Goal: Communication & Community: Share content

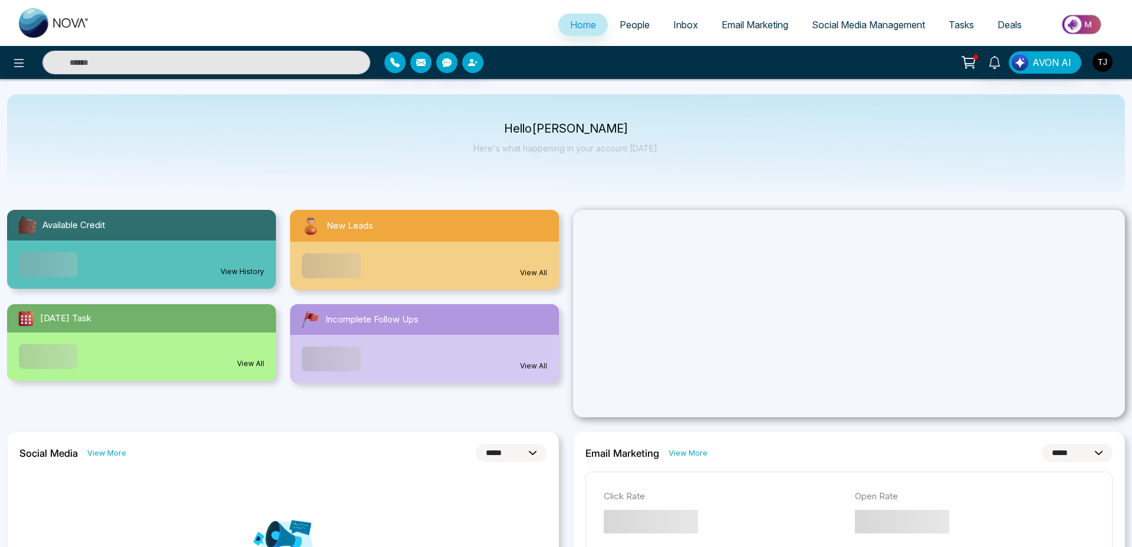
select select "*"
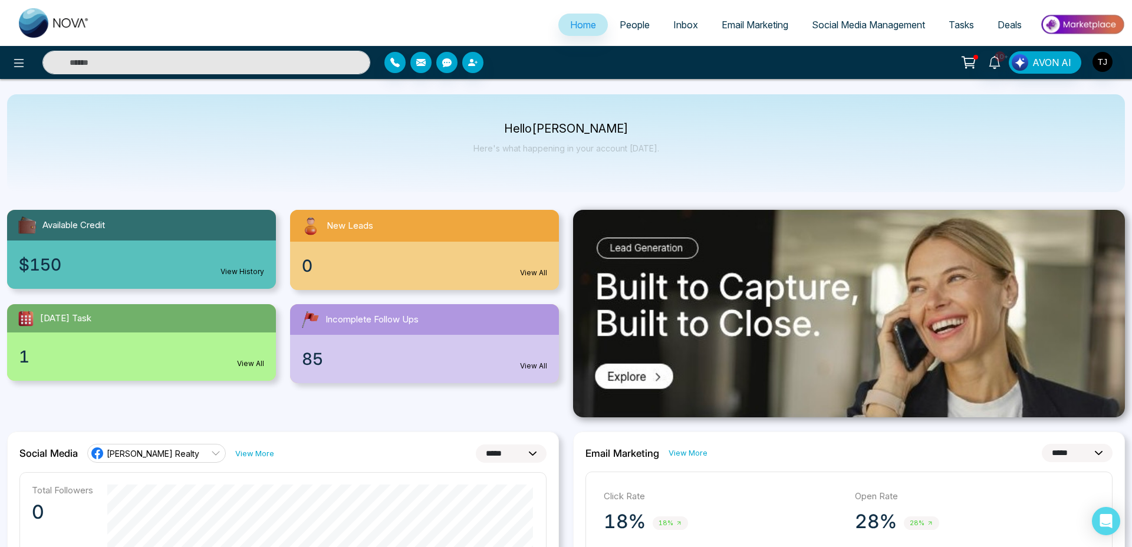
click at [629, 26] on span "People" at bounding box center [634, 25] width 30 height 12
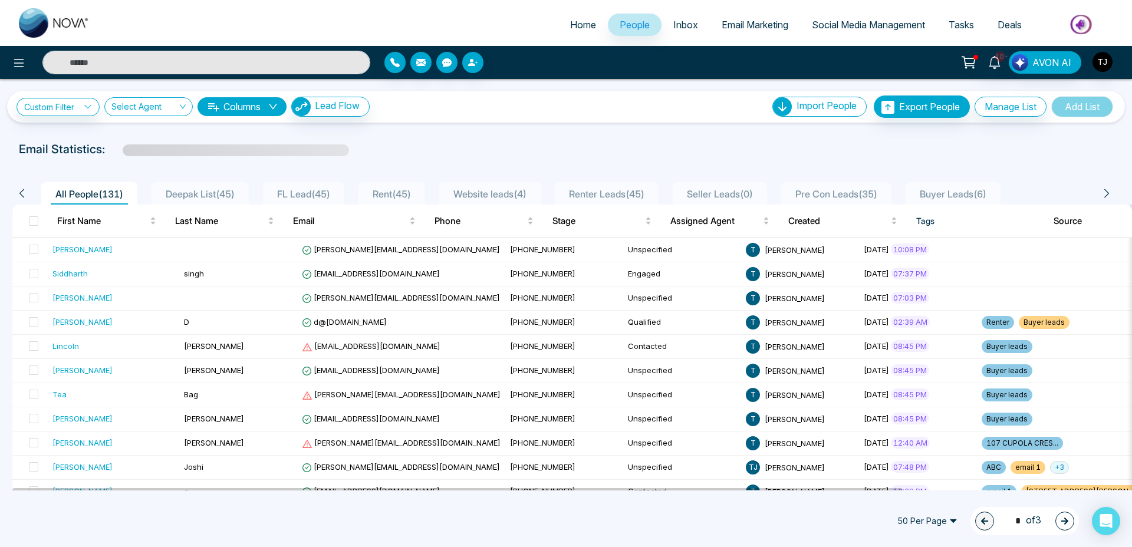
click at [140, 65] on input "text" at bounding box center [206, 63] width 328 height 24
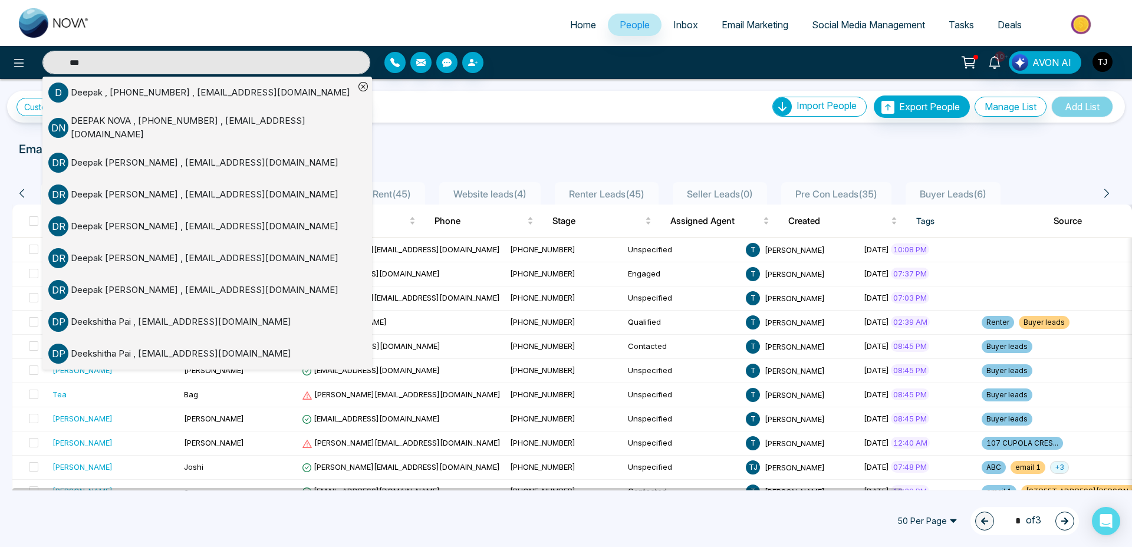
type input "***"
click at [132, 95] on div "Deepak , [PHONE_NUMBER] , [EMAIL_ADDRESS][DOMAIN_NAME]" at bounding box center [210, 93] width 279 height 14
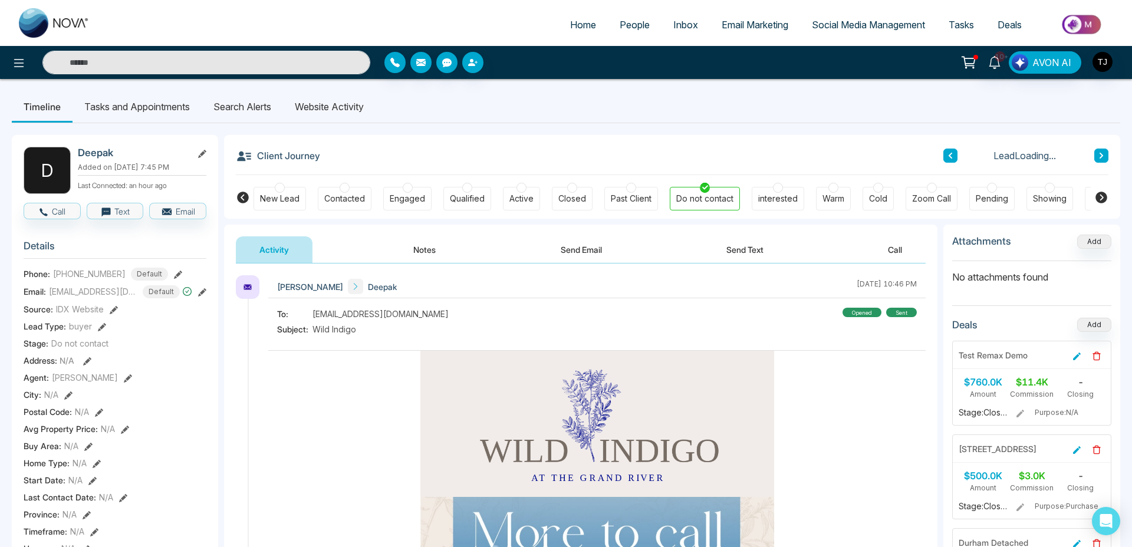
click at [588, 249] on button "Send Email" at bounding box center [581, 249] width 88 height 27
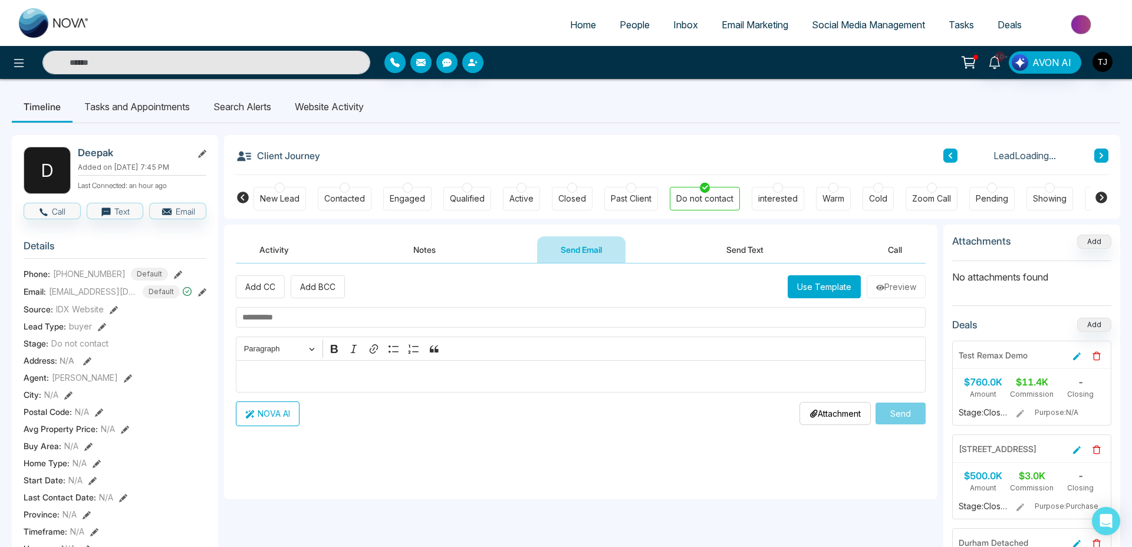
click at [798, 288] on button "Use Template" at bounding box center [823, 286] width 73 height 23
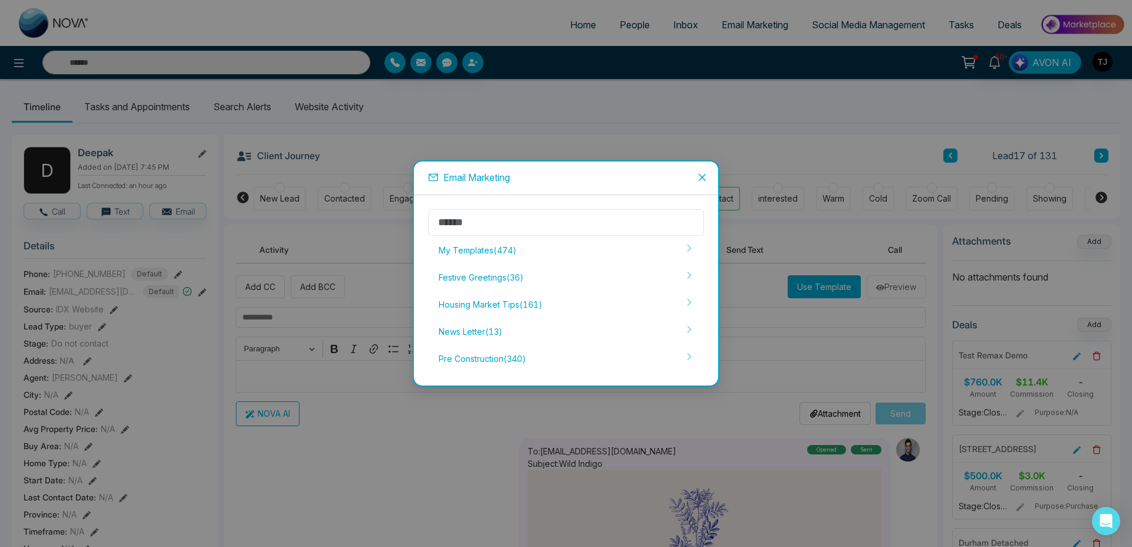
click at [491, 355] on div "Pre Construction ( 340 )" at bounding box center [566, 359] width 276 height 25
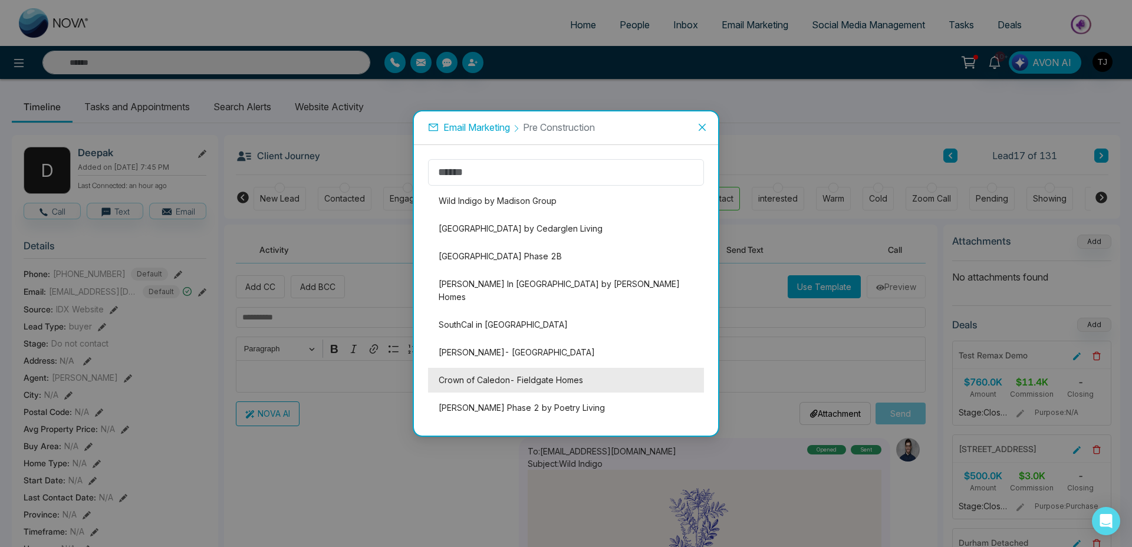
click at [542, 368] on li "Crown of Caledon- Fieldgate Homes" at bounding box center [566, 380] width 276 height 25
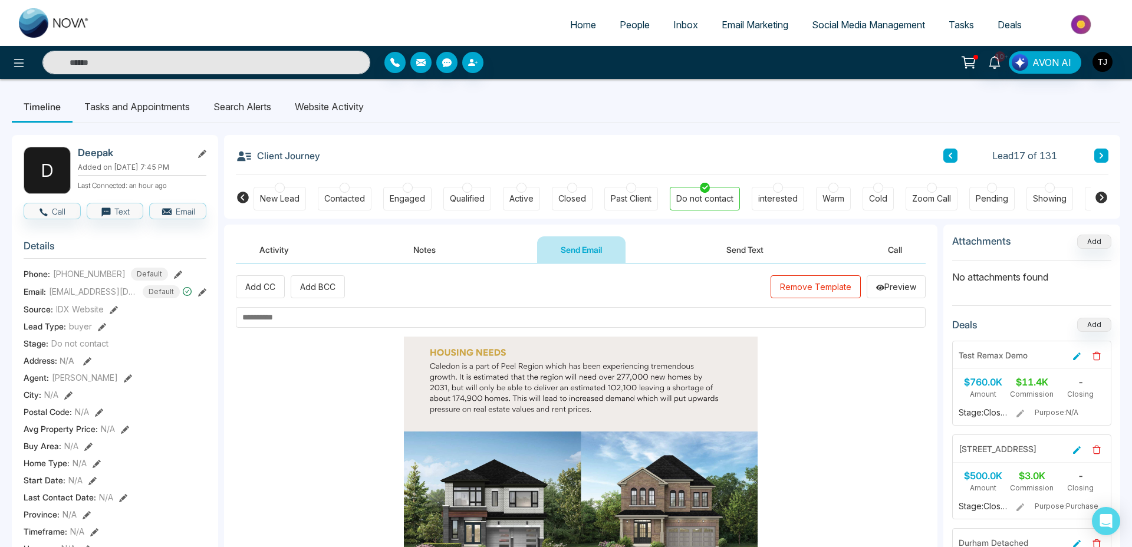
scroll to position [1541, 0]
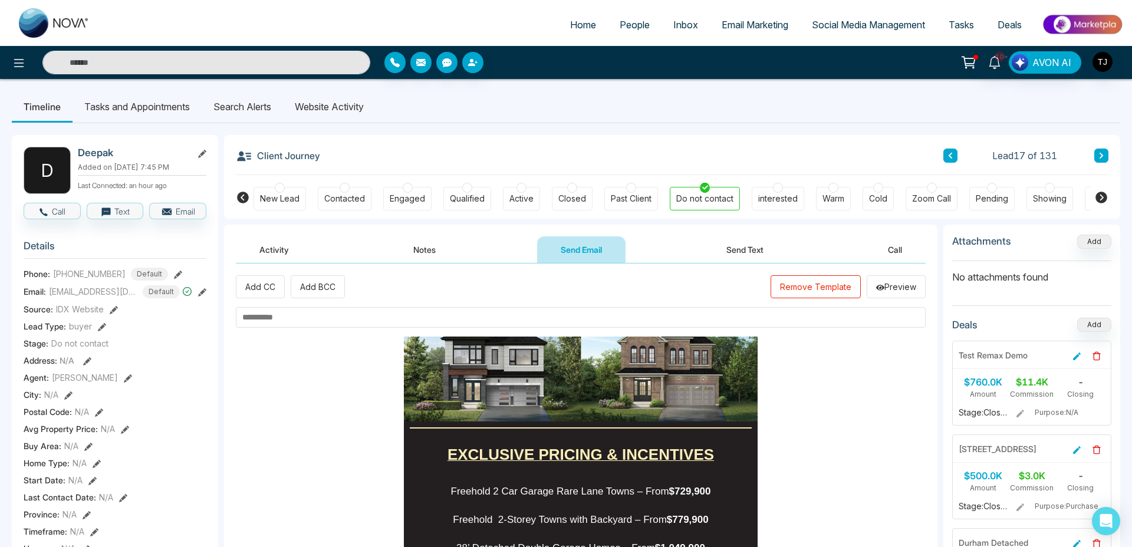
click at [344, 315] on input "text" at bounding box center [581, 317] width 690 height 21
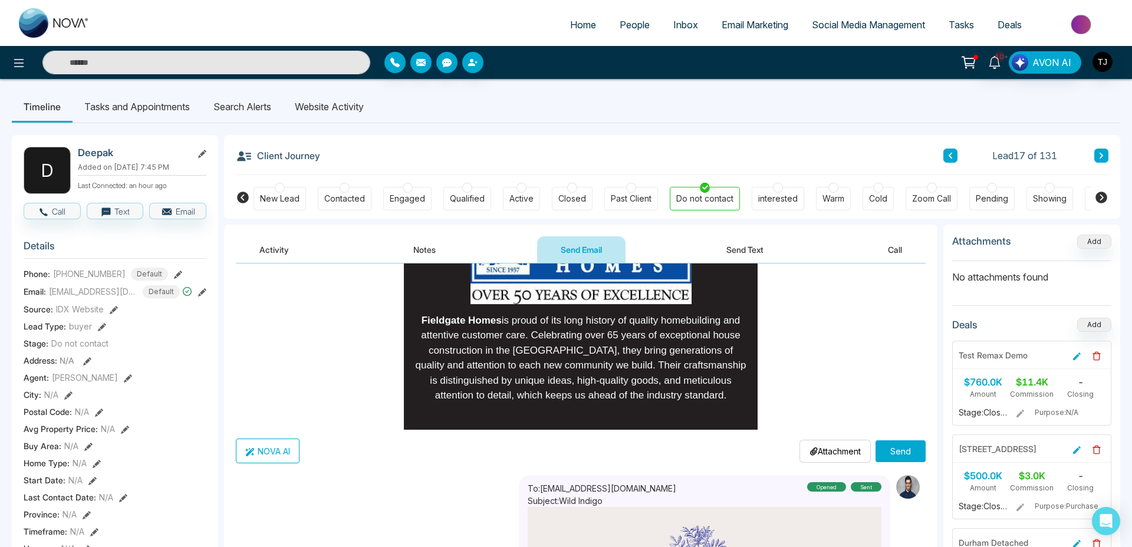
scroll to position [255, 0]
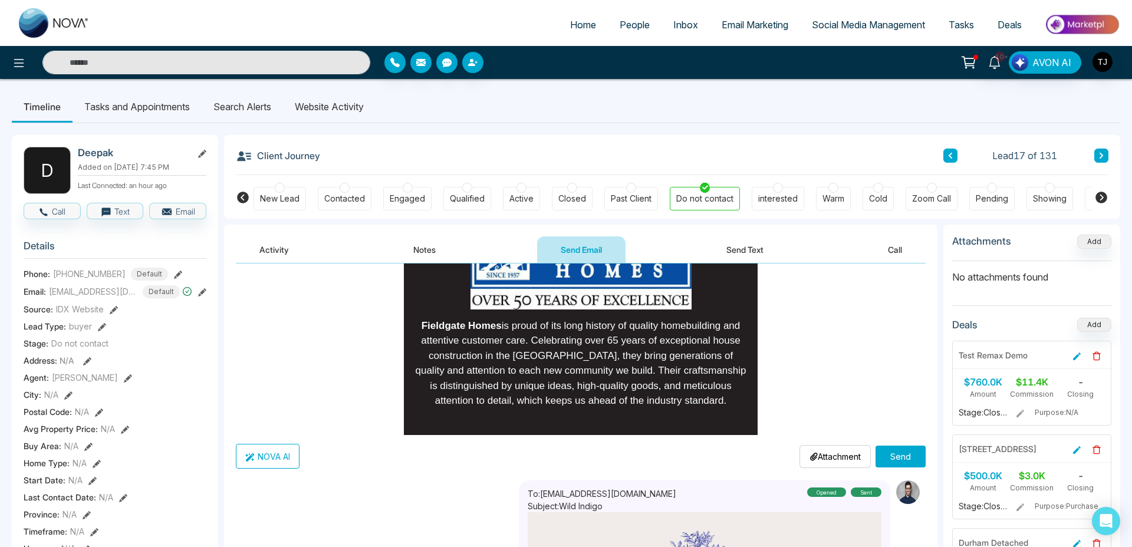
type input "**********"
click at [896, 451] on button "Send" at bounding box center [900, 457] width 50 height 22
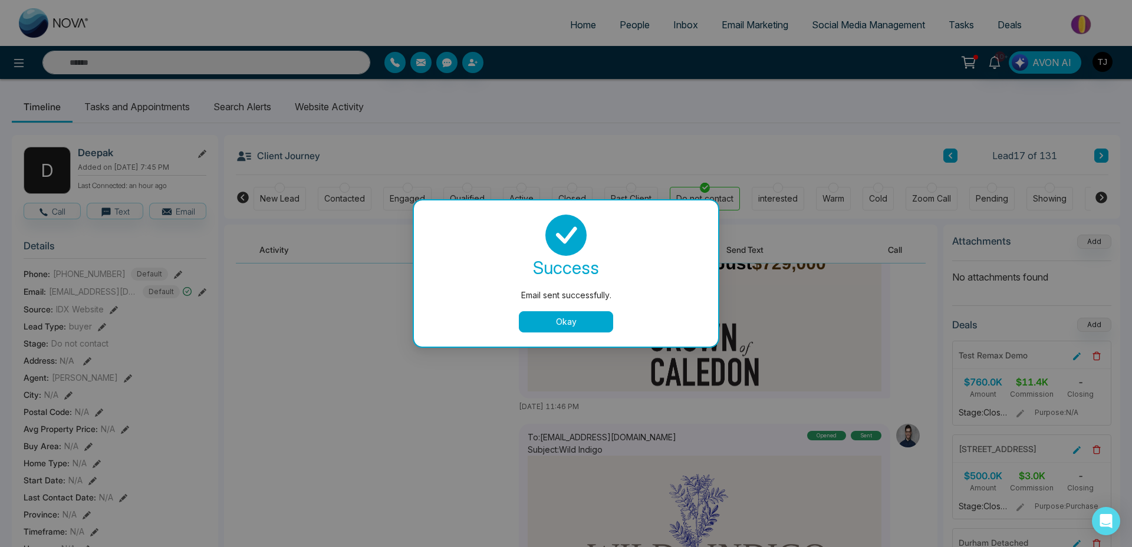
click at [591, 326] on button "Okay" at bounding box center [566, 321] width 94 height 21
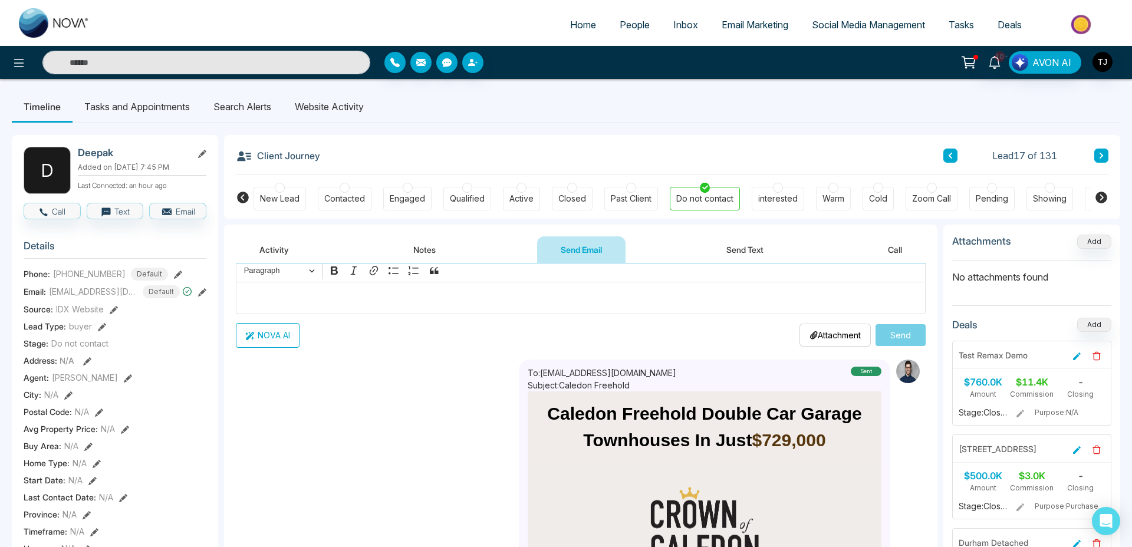
scroll to position [144, 0]
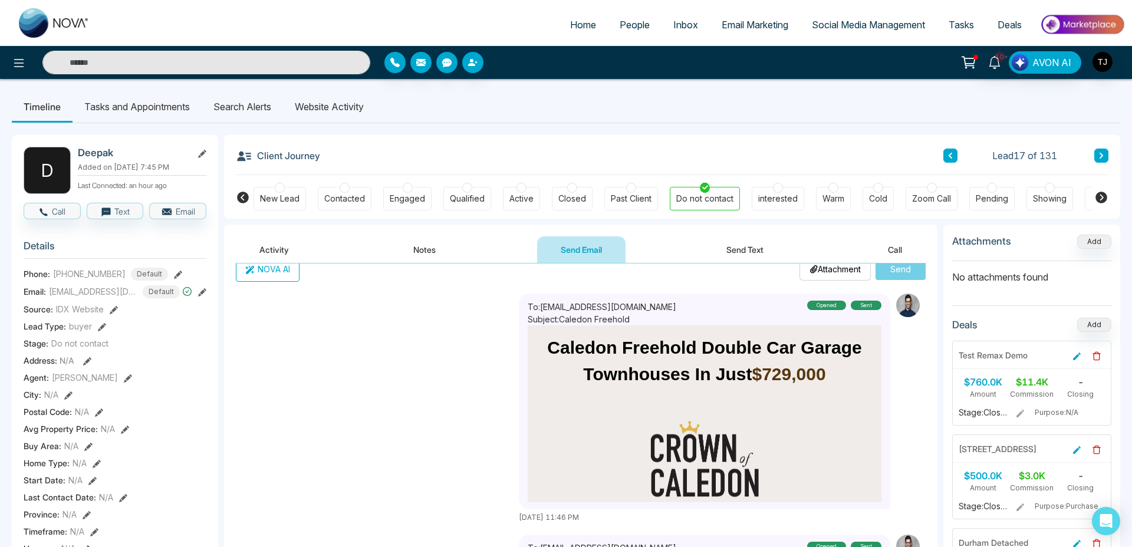
drag, startPoint x: 576, startPoint y: 351, endPoint x: 707, endPoint y: 357, distance: 131.0
click at [707, 357] on span "Caledon Freehold Double Car Garage Townhouses In Just $729,000" at bounding box center [704, 361] width 314 height 46
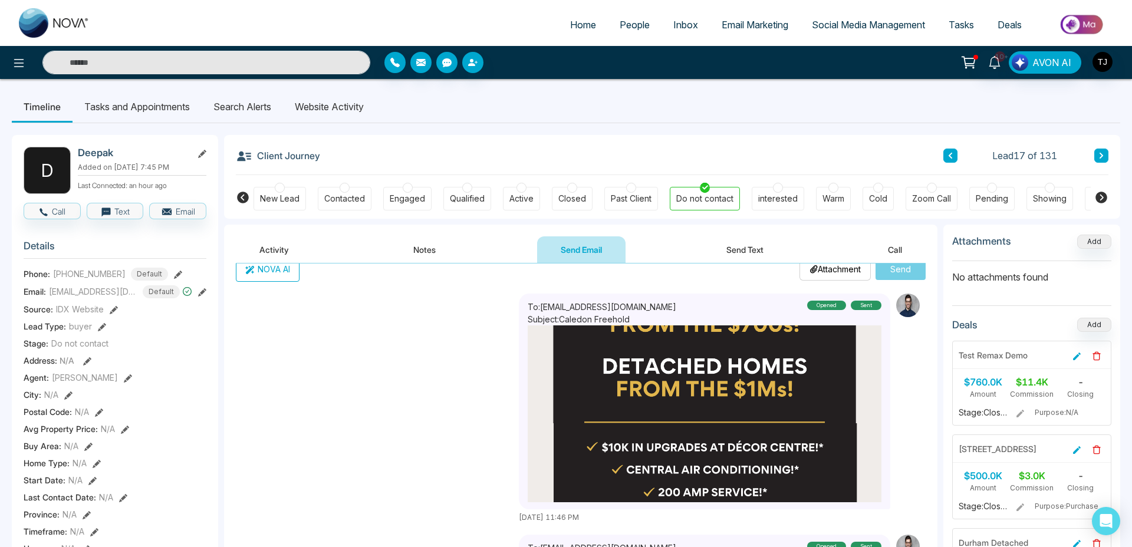
scroll to position [0, 0]
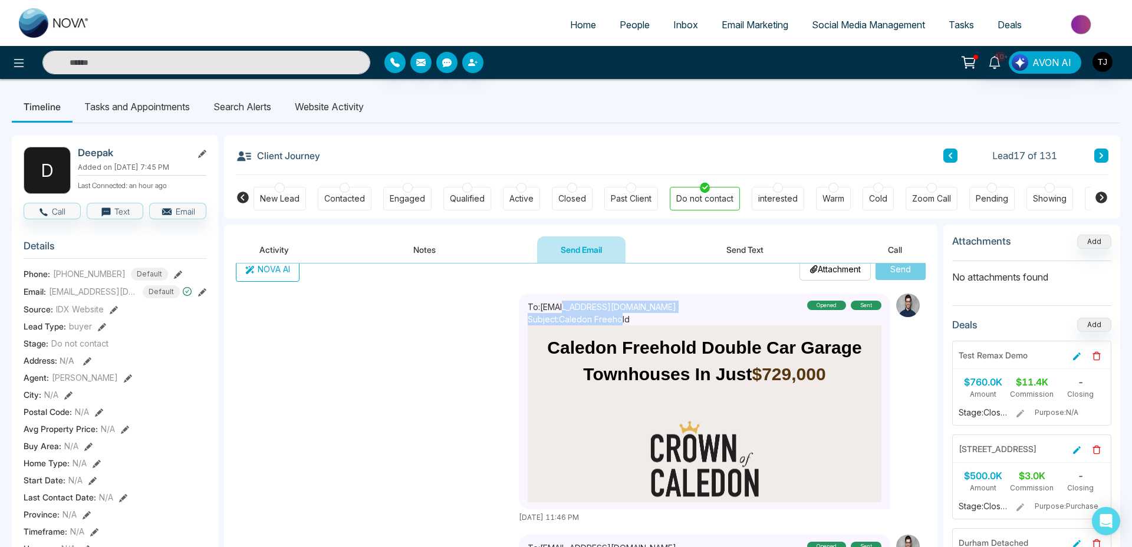
drag, startPoint x: 565, startPoint y: 310, endPoint x: 622, endPoint y: 318, distance: 57.1
click at [622, 318] on div "To: [EMAIL_ADDRESS][DOMAIN_NAME] Subject: Caledon Freehold" at bounding box center [602, 313] width 149 height 25
click at [642, 321] on p "Subject: Caledon Freehold" at bounding box center [602, 319] width 149 height 12
drag, startPoint x: 640, startPoint y: 319, endPoint x: 566, endPoint y: 322, distance: 74.3
click at [566, 322] on p "Subject: Caledon Freehold" at bounding box center [602, 319] width 149 height 12
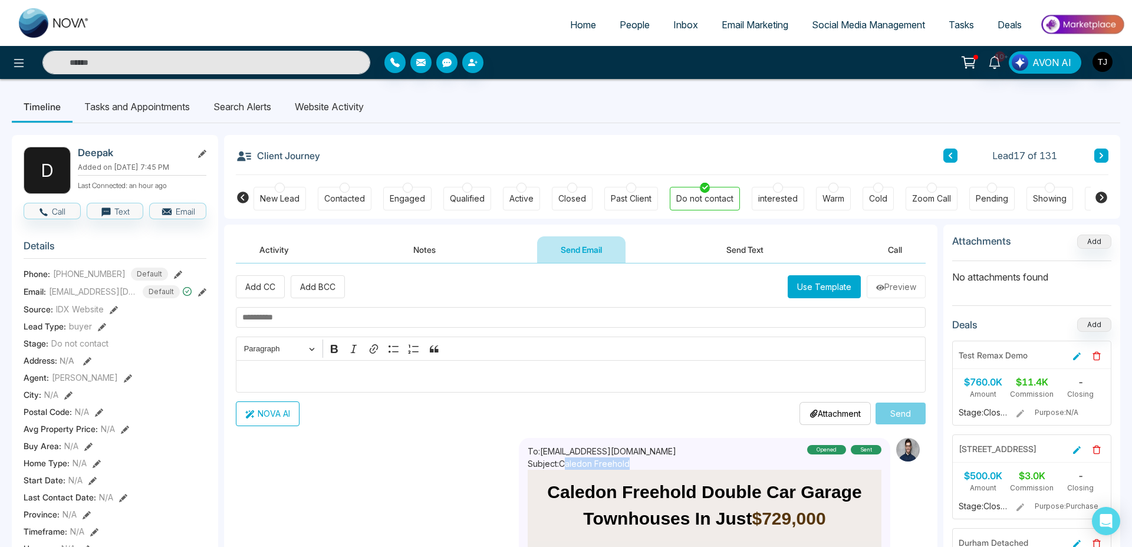
click at [851, 292] on button "Use Template" at bounding box center [823, 286] width 73 height 23
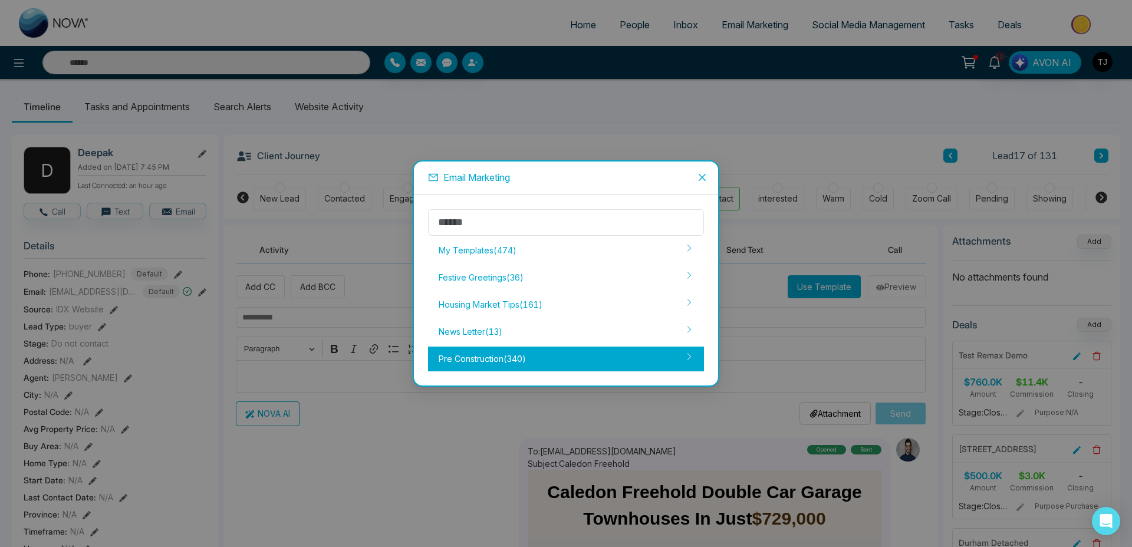
click at [578, 364] on div "Pre Construction ( 340 )" at bounding box center [566, 359] width 276 height 25
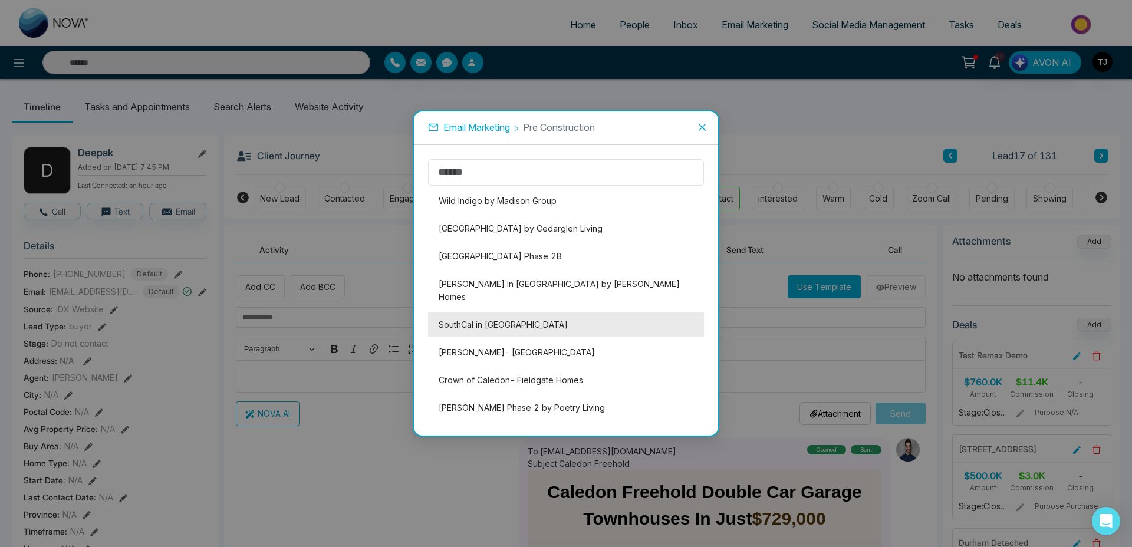
click at [511, 315] on li "SouthCal in [GEOGRAPHIC_DATA]" at bounding box center [566, 324] width 276 height 25
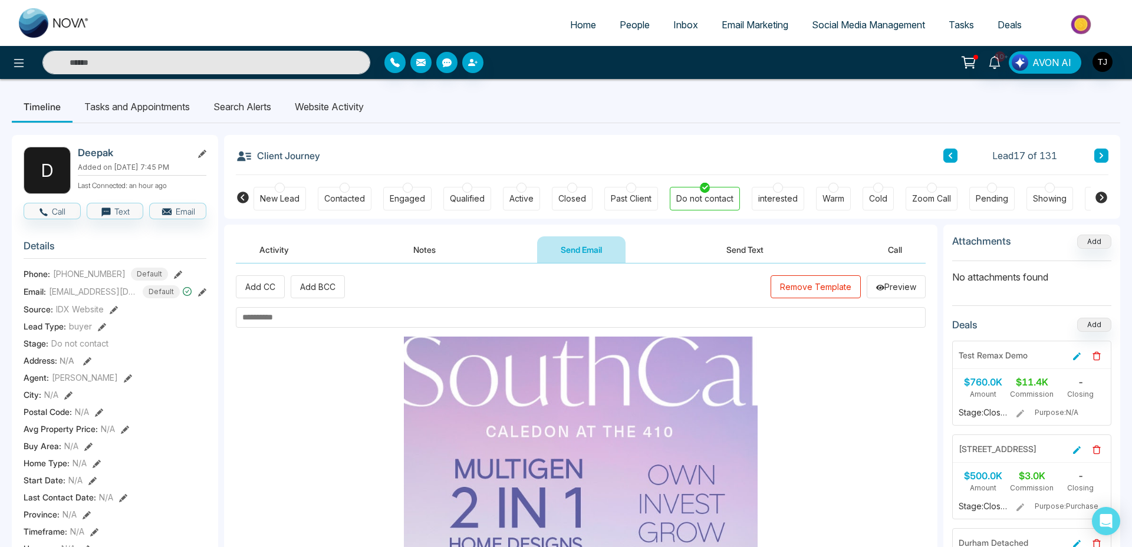
click at [426, 325] on input "text" at bounding box center [581, 317] width 690 height 21
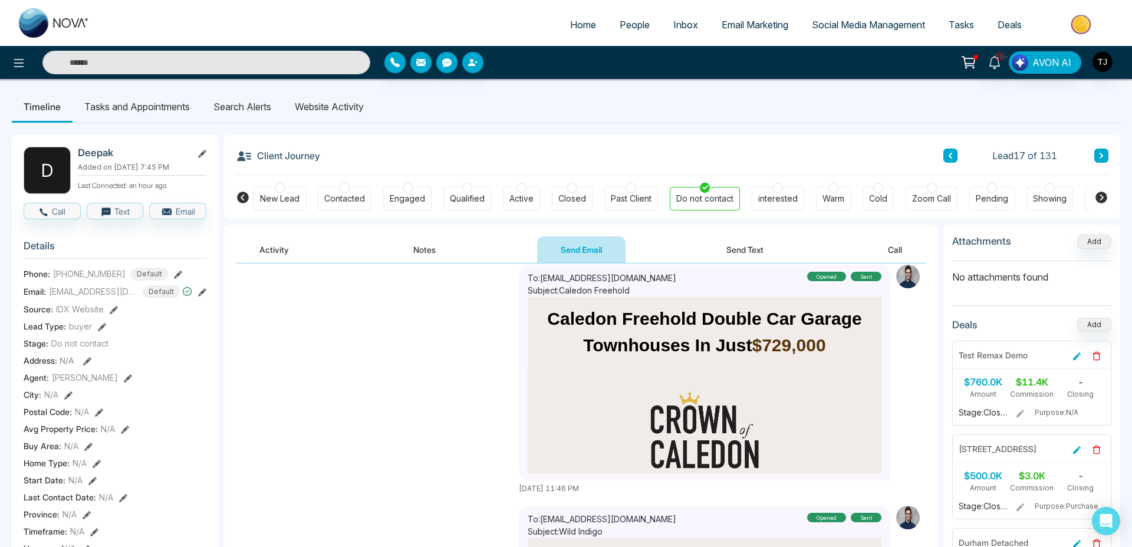
scroll to position [301, 0]
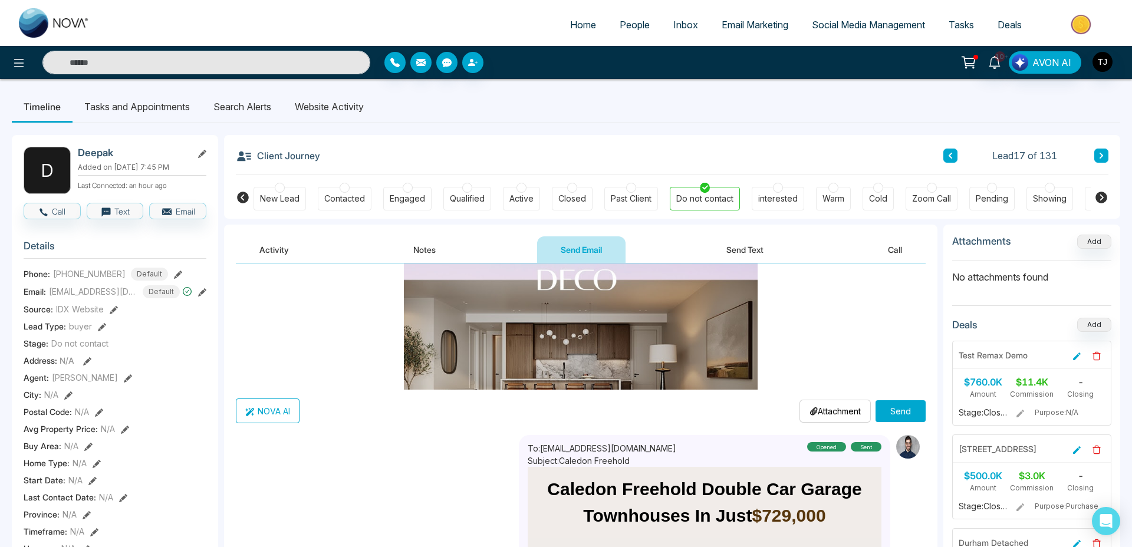
type input "**********"
click at [894, 415] on button "Send" at bounding box center [900, 411] width 50 height 22
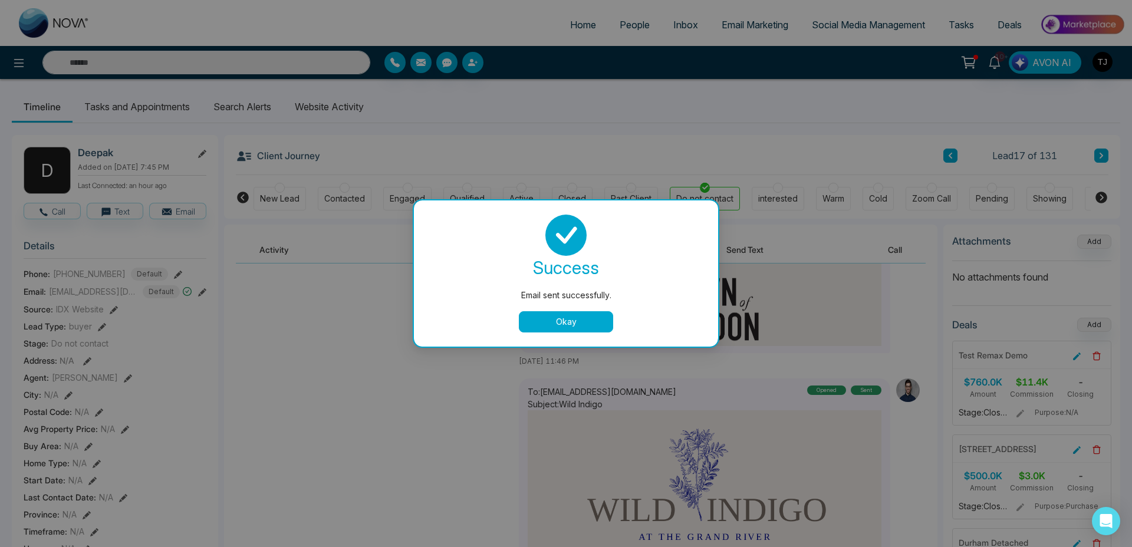
click at [590, 325] on button "Okay" at bounding box center [566, 321] width 94 height 21
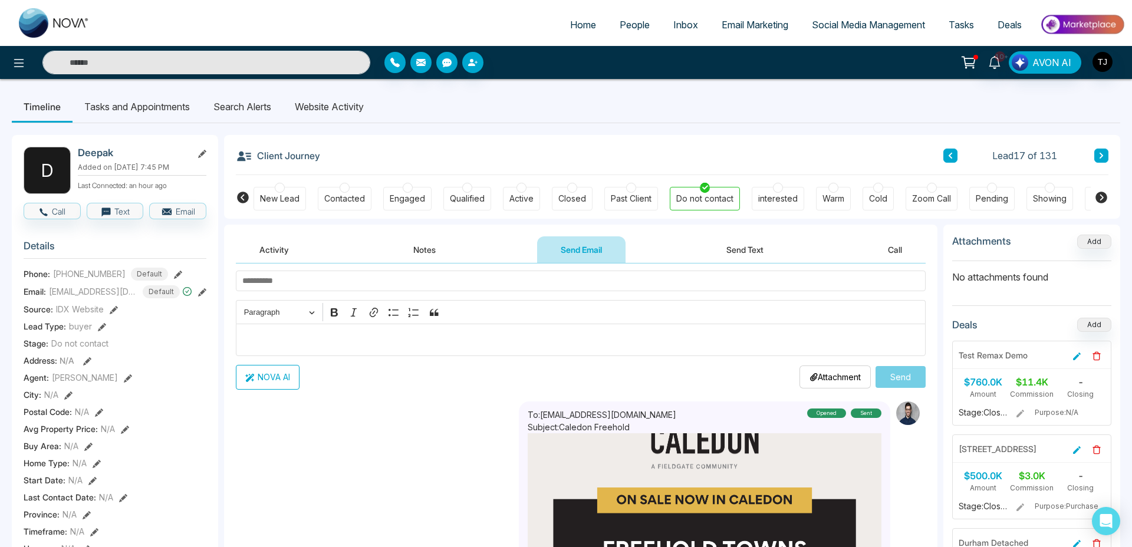
scroll to position [152, 0]
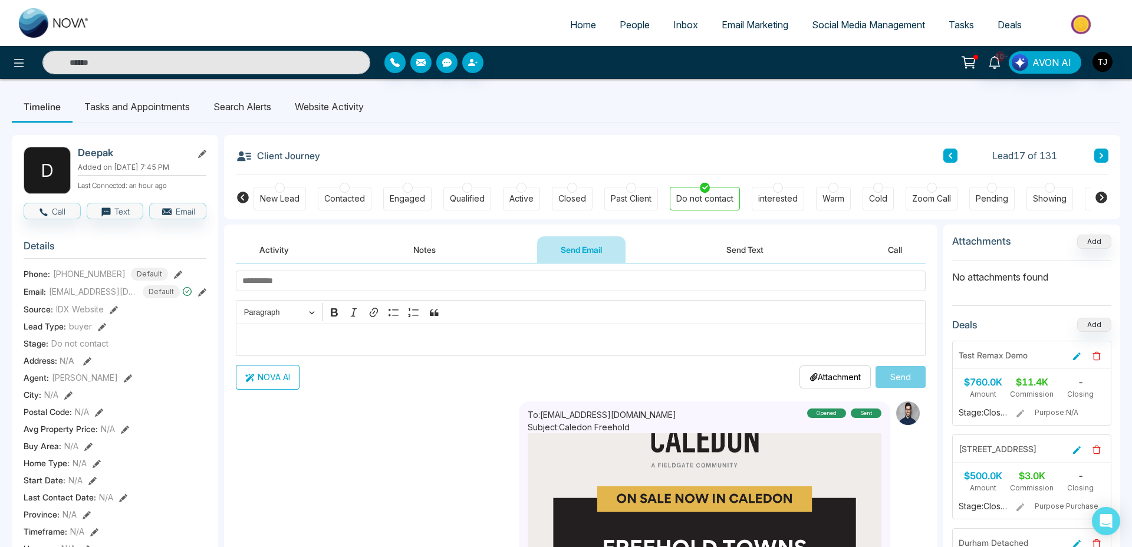
click at [519, 330] on div "Editor editing area: main" at bounding box center [581, 340] width 690 height 32
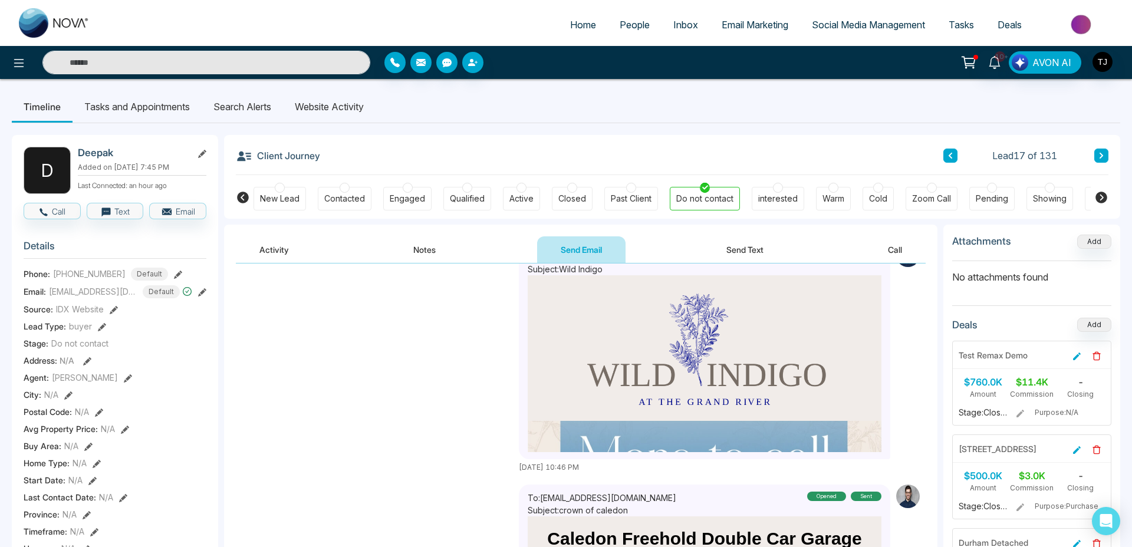
scroll to position [0, 0]
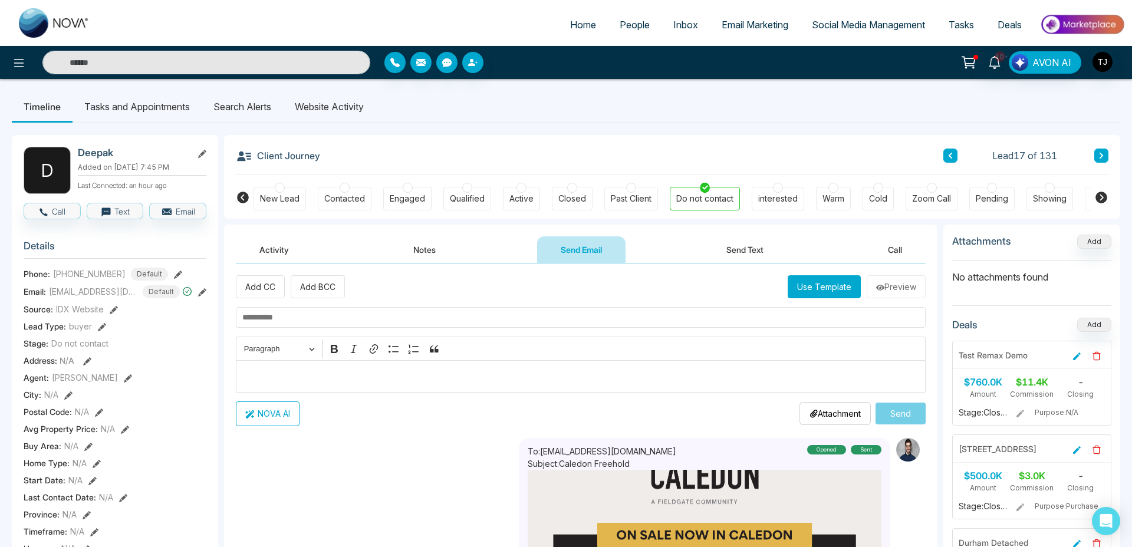
click at [746, 21] on span "Email Marketing" at bounding box center [754, 25] width 67 height 12
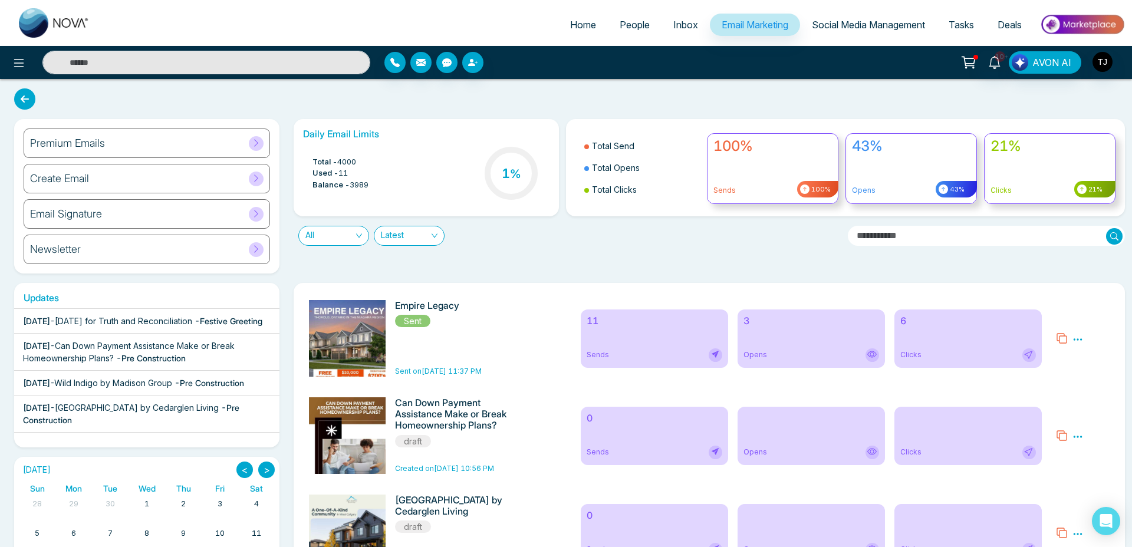
click at [632, 25] on span "People" at bounding box center [634, 25] width 30 height 12
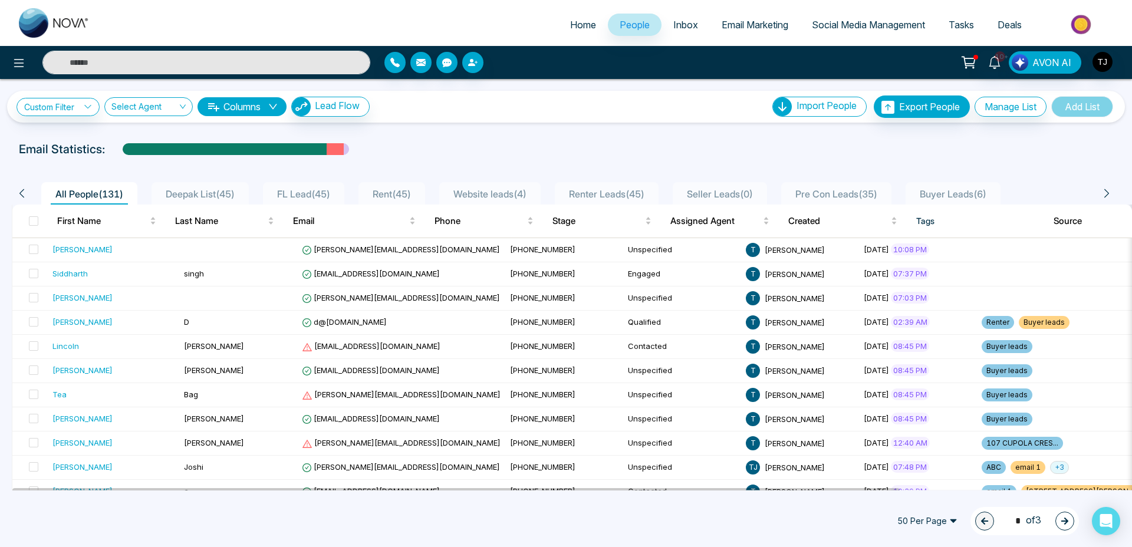
click at [100, 61] on input "text" at bounding box center [206, 63] width 328 height 24
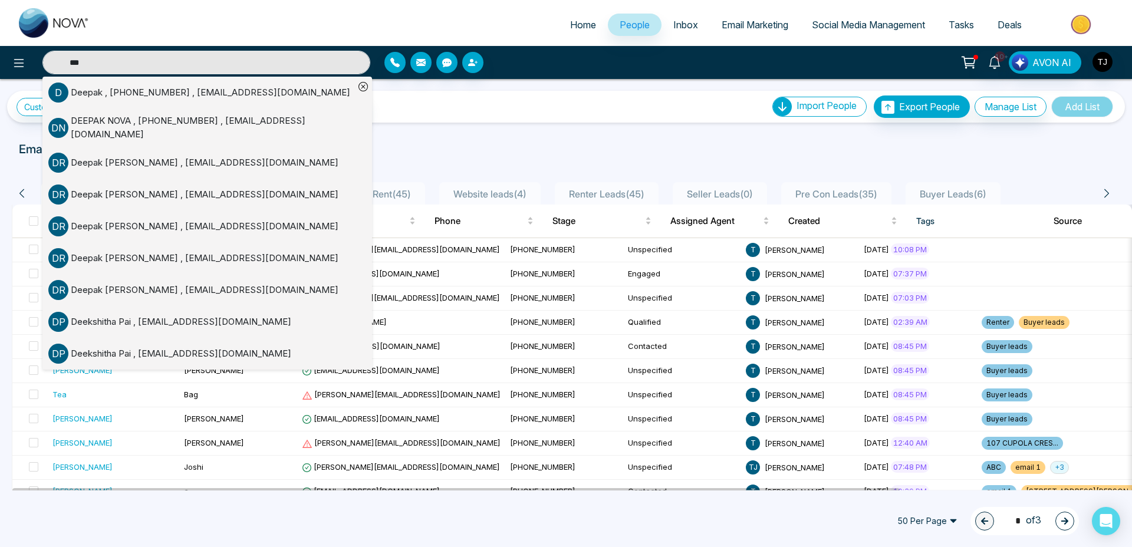
type input "***"
click at [115, 89] on div "Deepak , [PHONE_NUMBER] , [EMAIL_ADDRESS][DOMAIN_NAME]" at bounding box center [210, 93] width 279 height 14
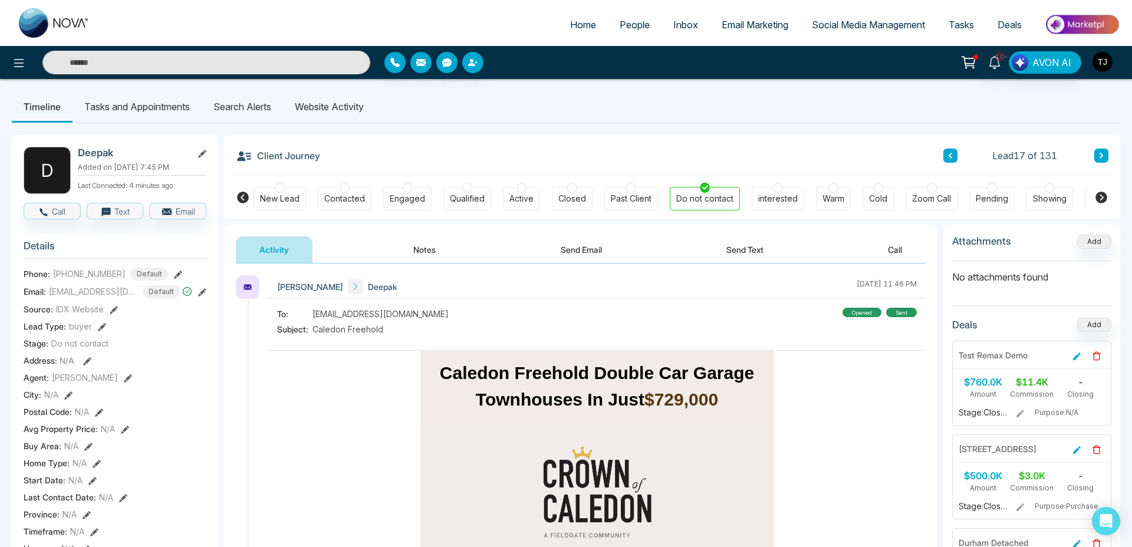
click at [1110, 64] on img "button" at bounding box center [1102, 62] width 20 height 20
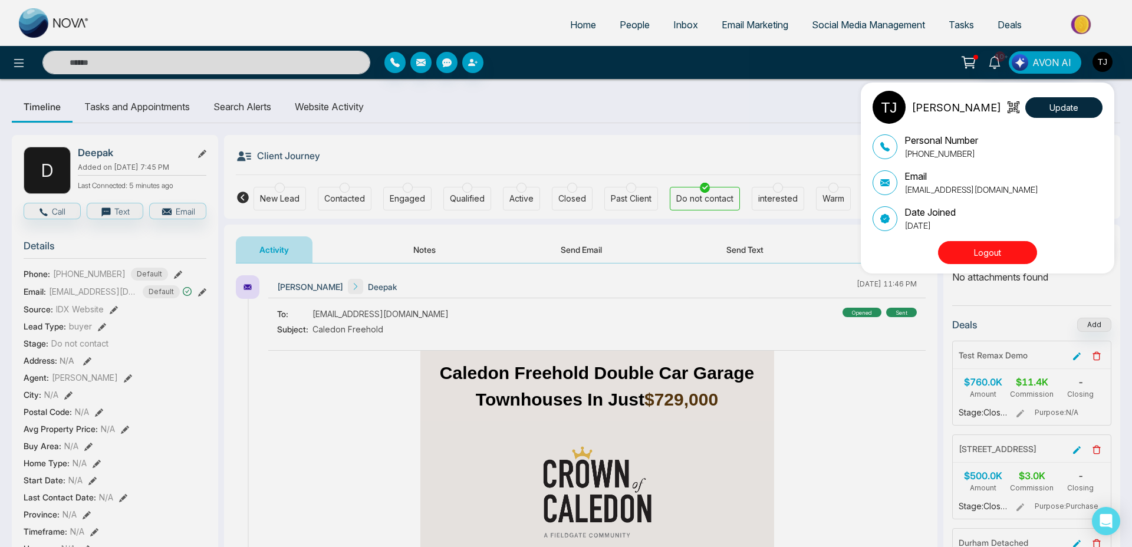
click at [729, 265] on div "[PERSON_NAME] Update Personal Number [PHONE_NUMBER] Email [EMAIL_ADDRESS][DOMAI…" at bounding box center [566, 273] width 1132 height 547
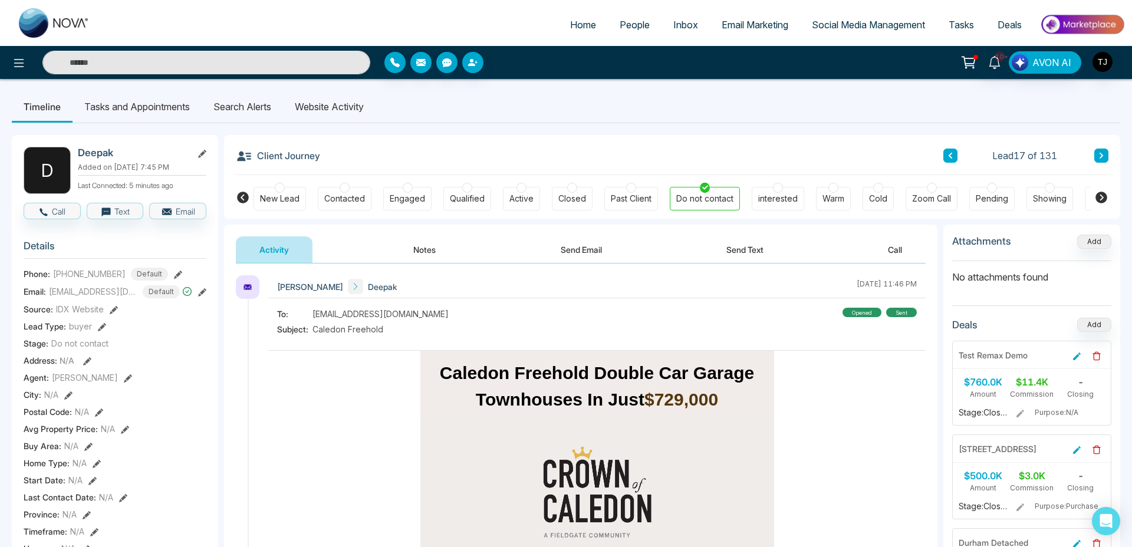
click at [573, 240] on button "Send Email" at bounding box center [581, 249] width 88 height 27
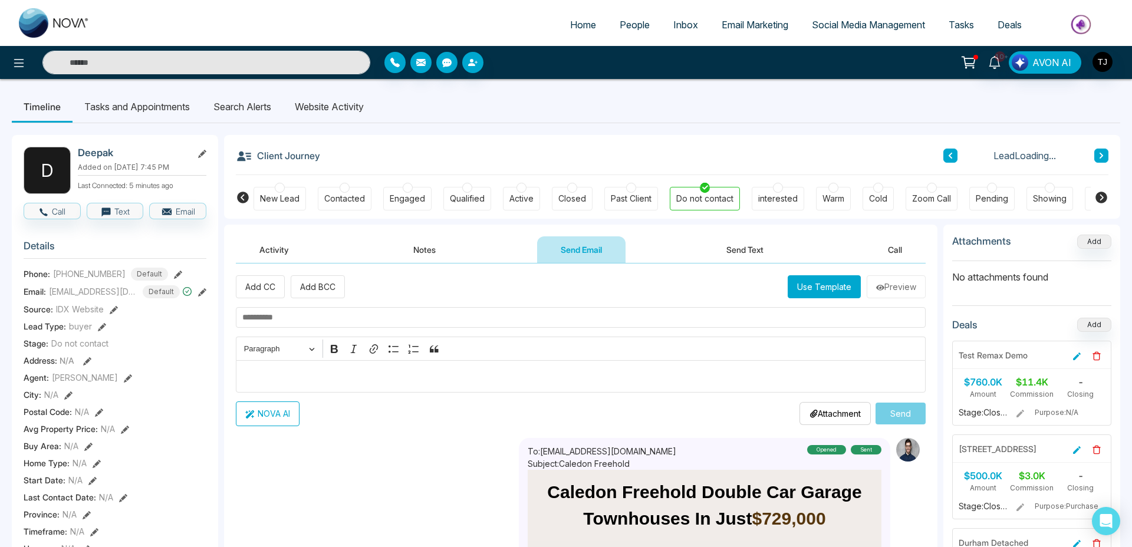
click at [826, 282] on button "Use Template" at bounding box center [823, 286] width 73 height 23
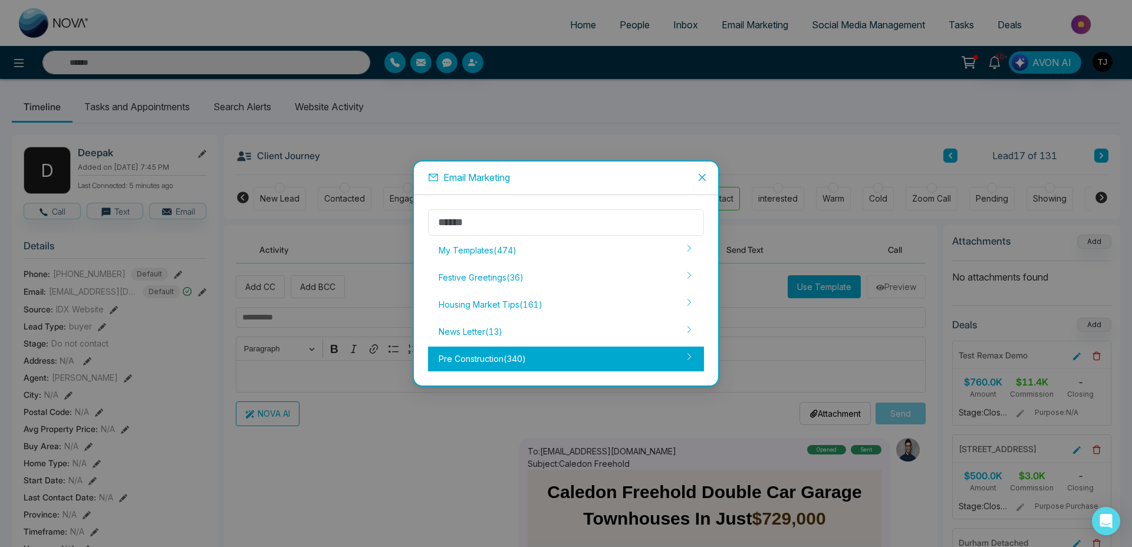
click at [527, 351] on div "Pre Construction ( 340 )" at bounding box center [566, 359] width 276 height 25
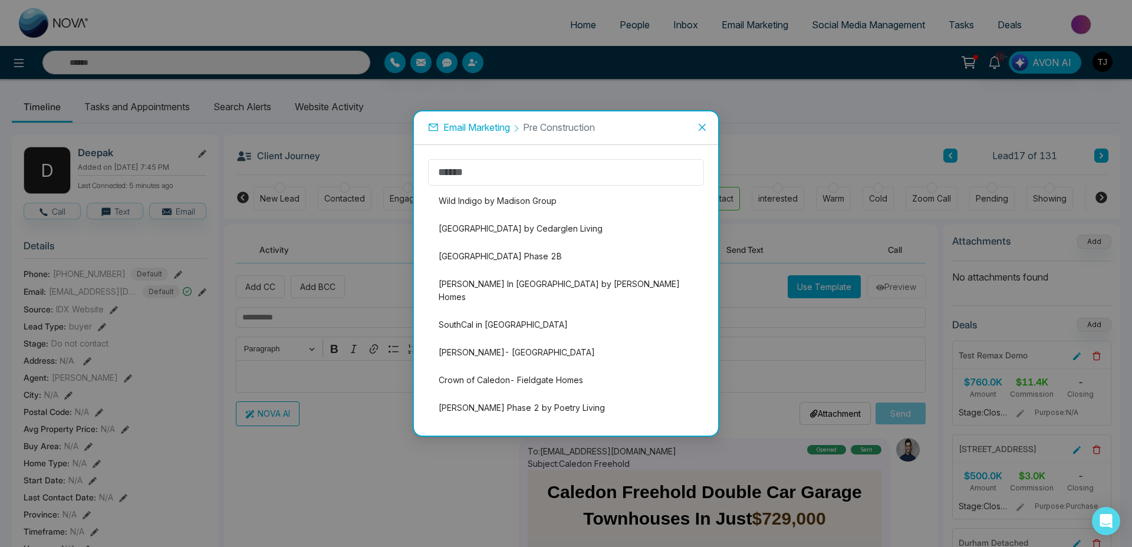
click at [695, 126] on span "Close" at bounding box center [702, 127] width 32 height 32
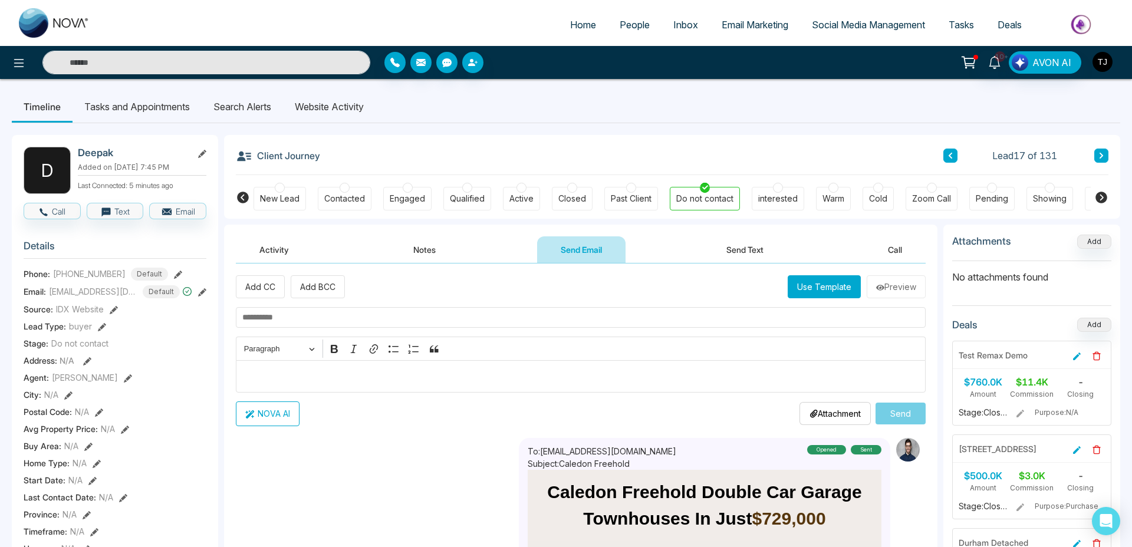
click at [1107, 54] on img "button" at bounding box center [1102, 62] width 20 height 20
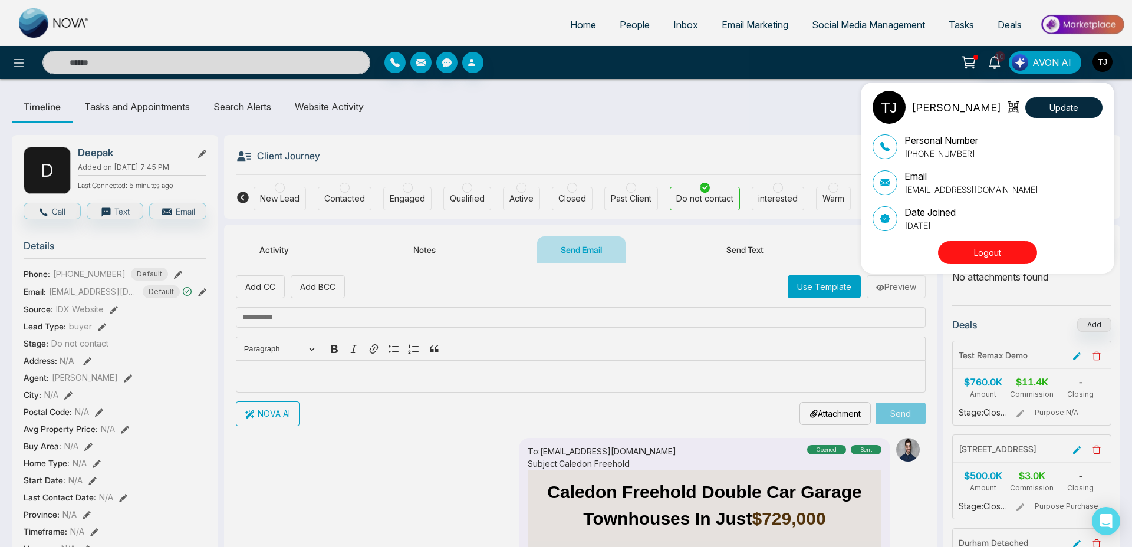
click at [964, 246] on button "Logout" at bounding box center [987, 252] width 99 height 23
